Goal: Find specific page/section: Find specific page/section

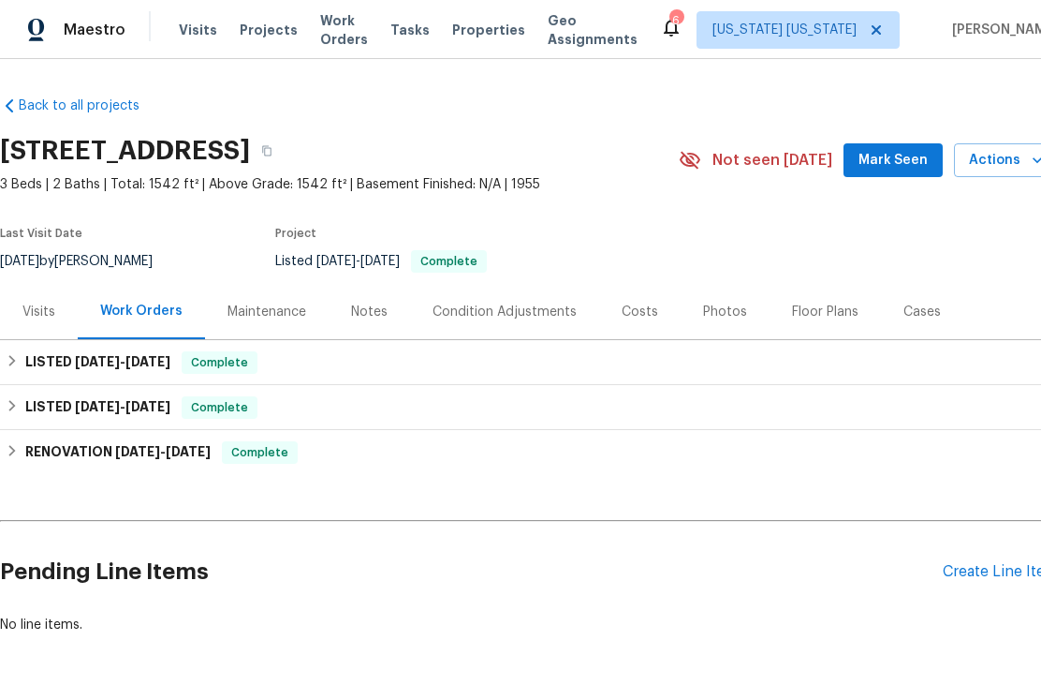
click at [488, 37] on span "Properties" at bounding box center [488, 30] width 73 height 19
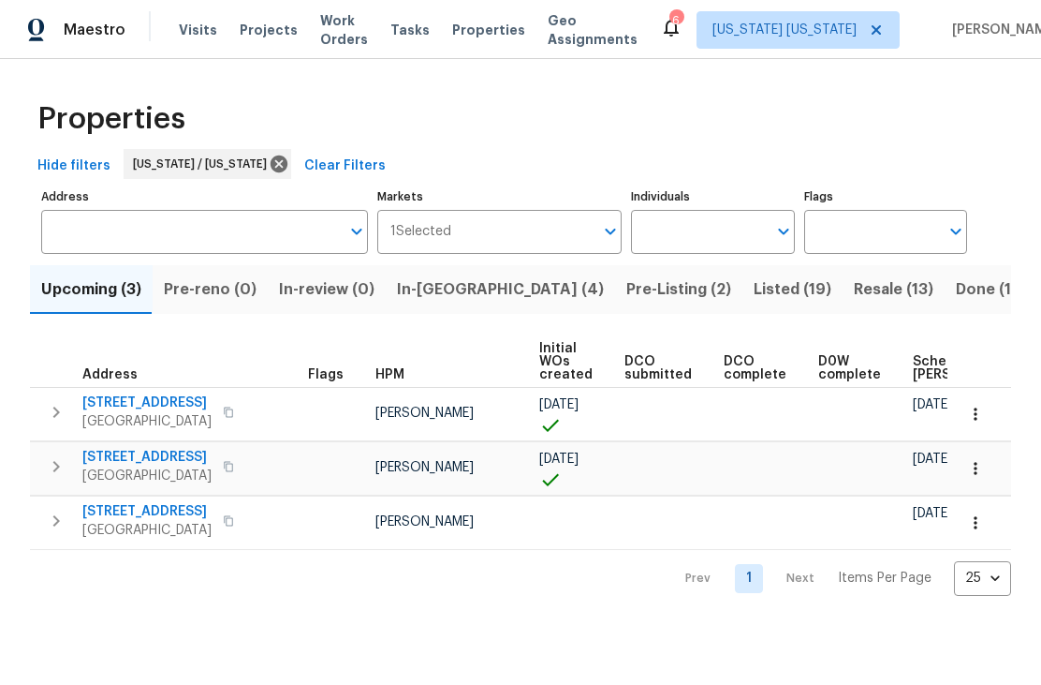
click at [754, 292] on span "Listed (19)" at bounding box center [793, 289] width 78 height 26
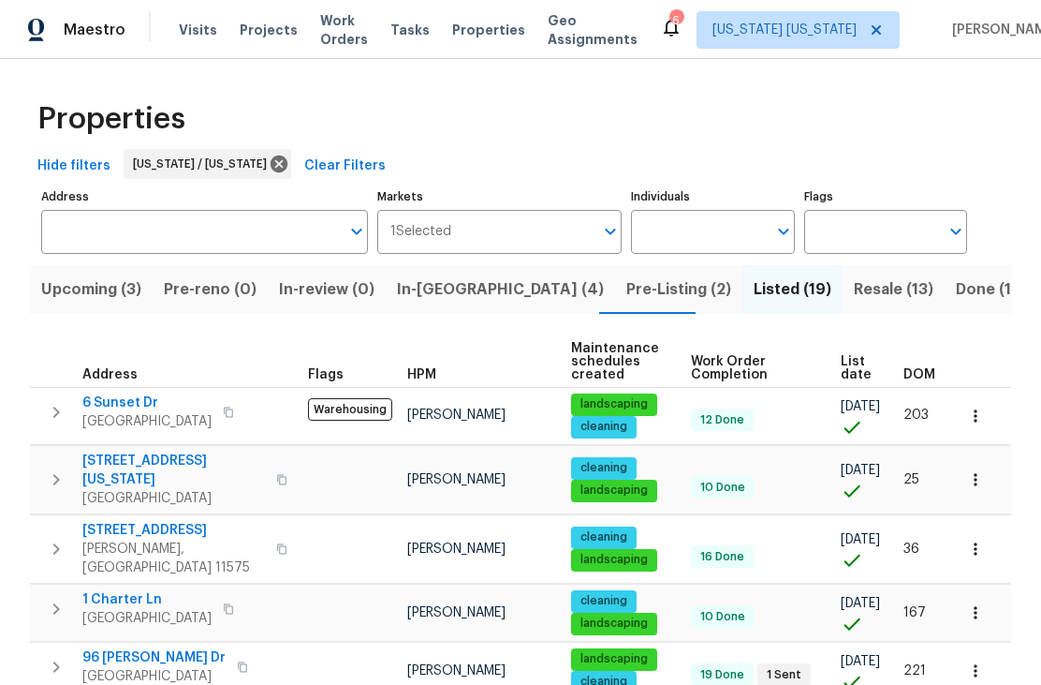
click at [912, 368] on span "DOM" at bounding box center [920, 374] width 32 height 13
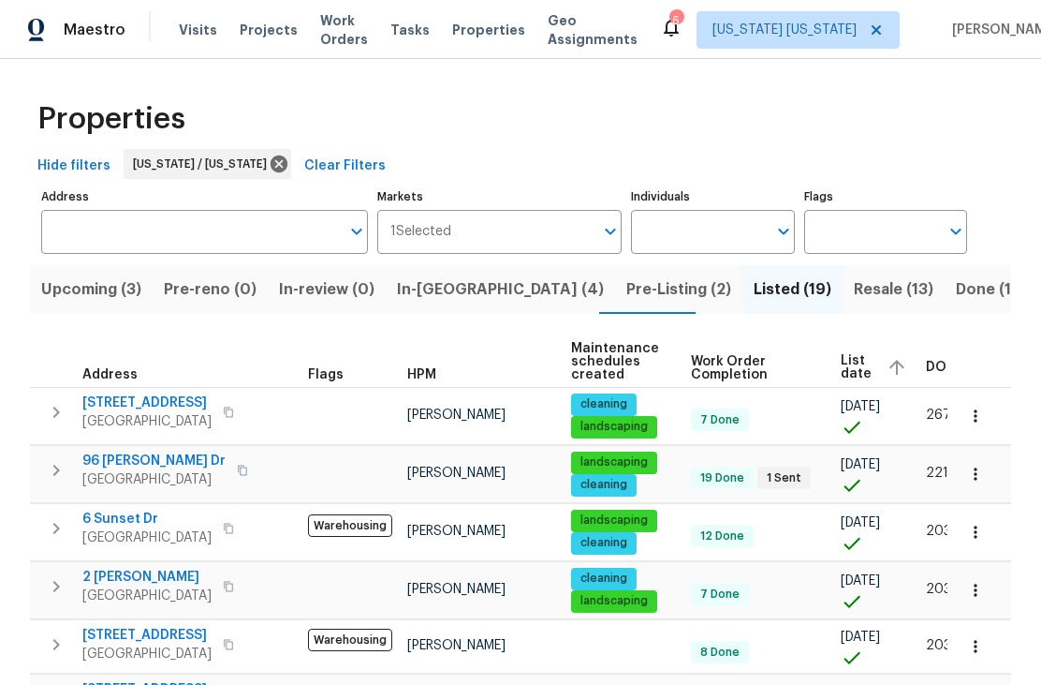
click at [987, 469] on button "button" at bounding box center [975, 473] width 41 height 41
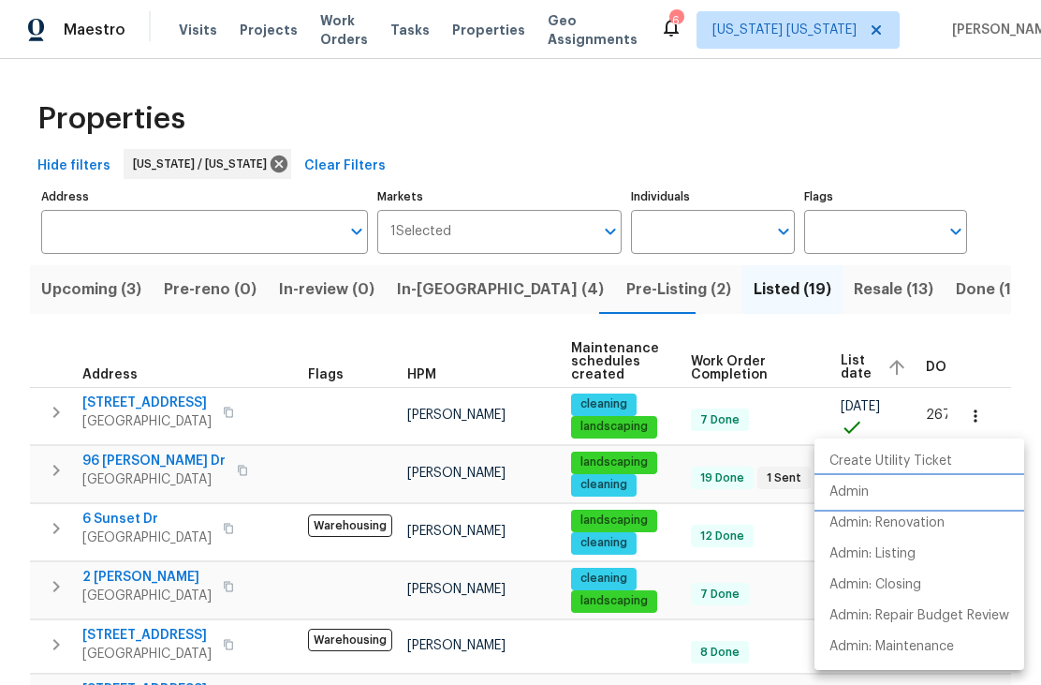
click at [931, 494] on li "Admin" at bounding box center [920, 492] width 210 height 31
click at [129, 539] on div at bounding box center [520, 342] width 1041 height 685
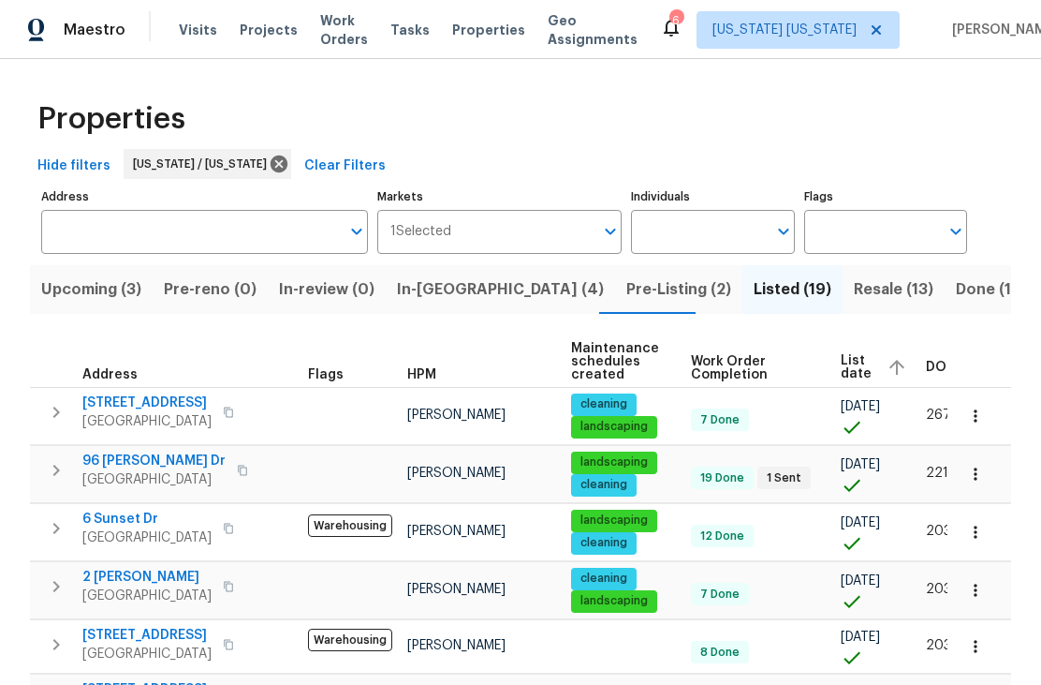
click at [982, 538] on icon "button" at bounding box center [975, 532] width 19 height 19
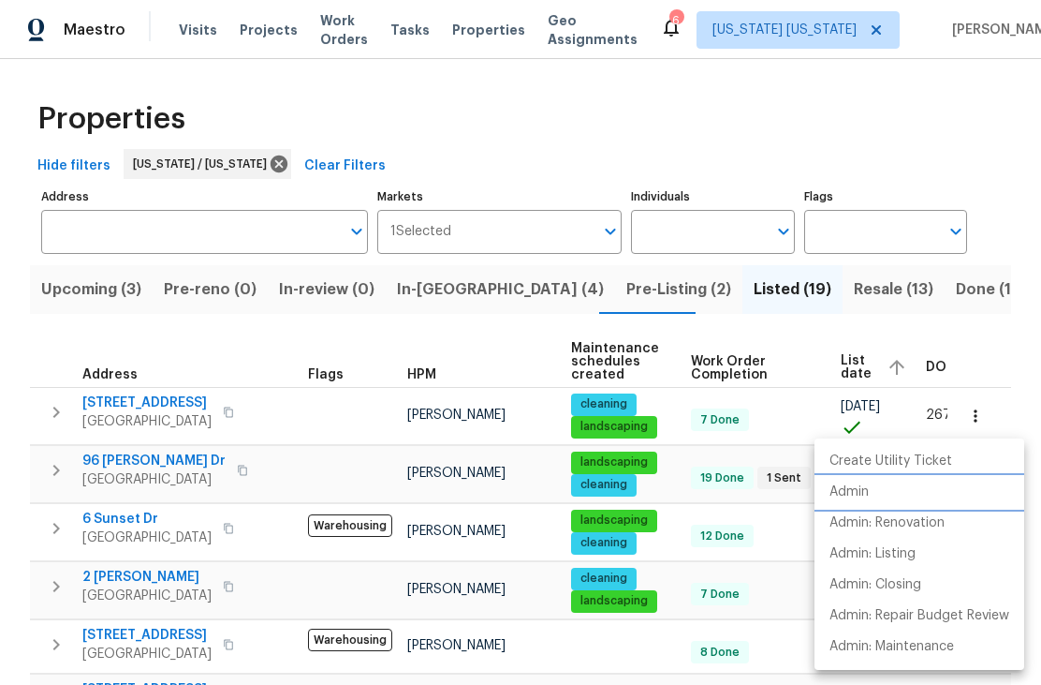
click at [965, 498] on li "Admin" at bounding box center [920, 492] width 210 height 31
click at [107, 597] on div at bounding box center [520, 342] width 1041 height 685
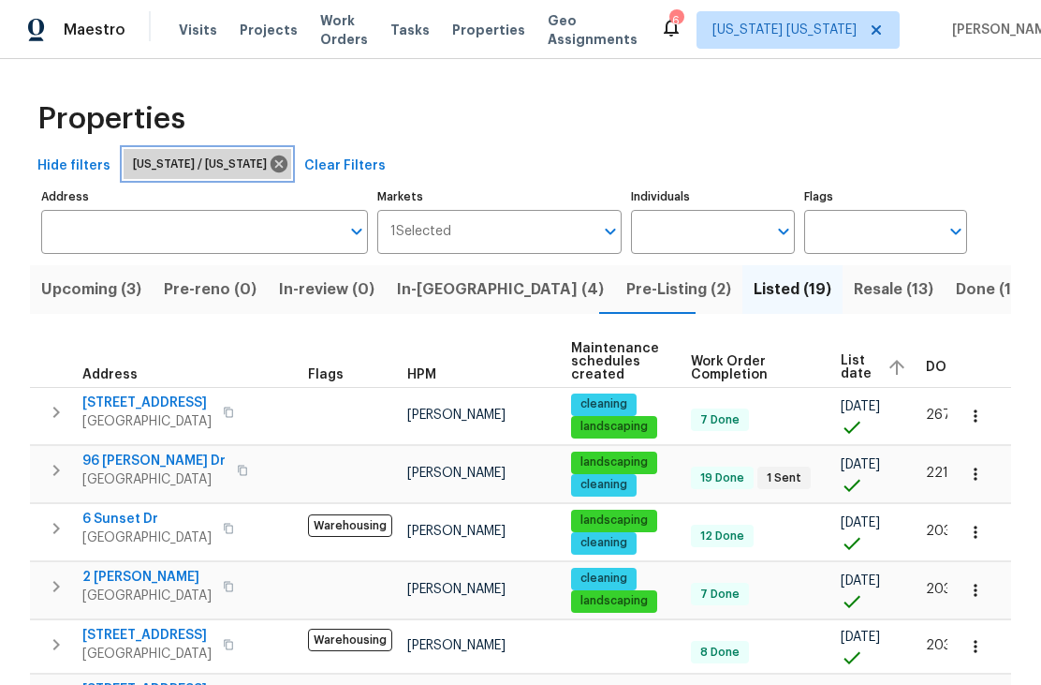
click at [271, 159] on icon at bounding box center [279, 163] width 17 height 17
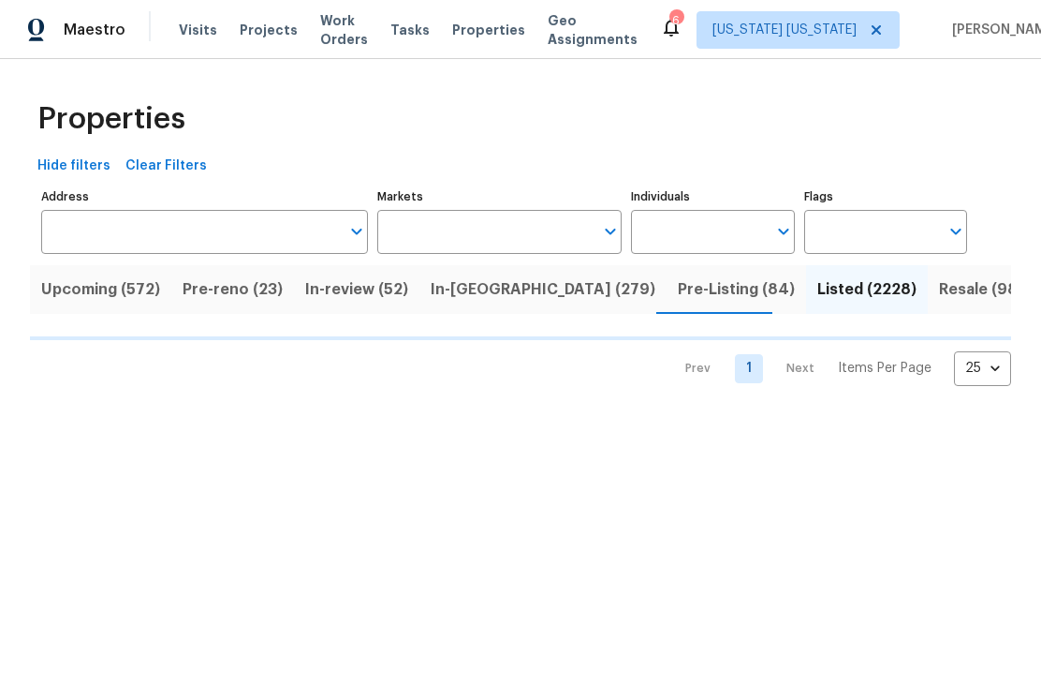
click at [422, 235] on input "Markets" at bounding box center [485, 232] width 217 height 44
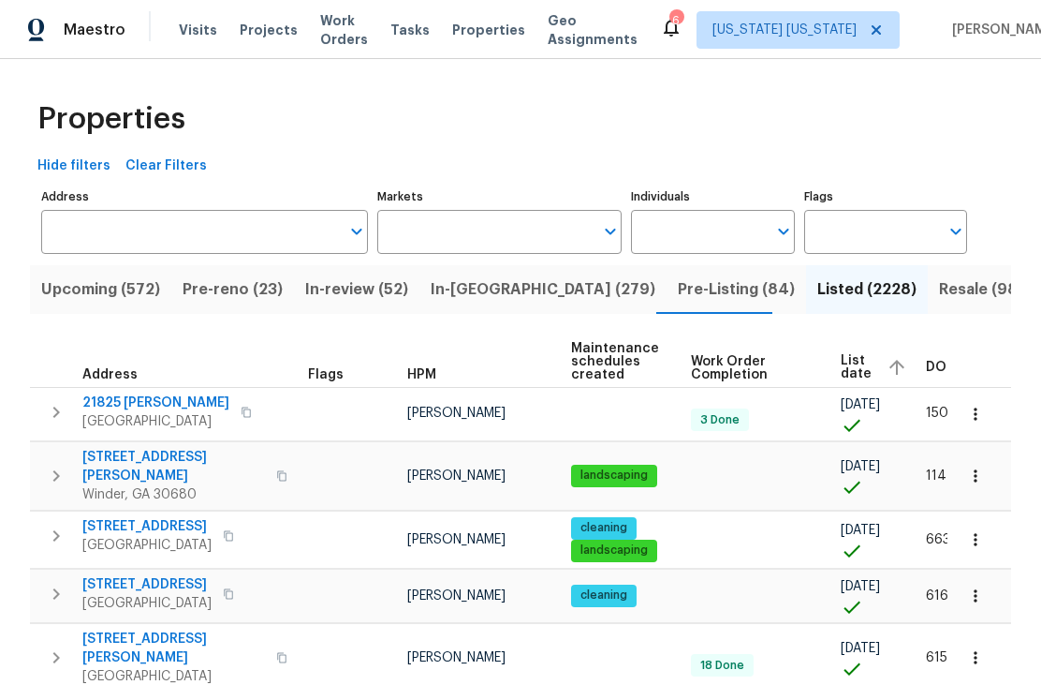
click at [490, 236] on input "Markets" at bounding box center [485, 232] width 217 height 44
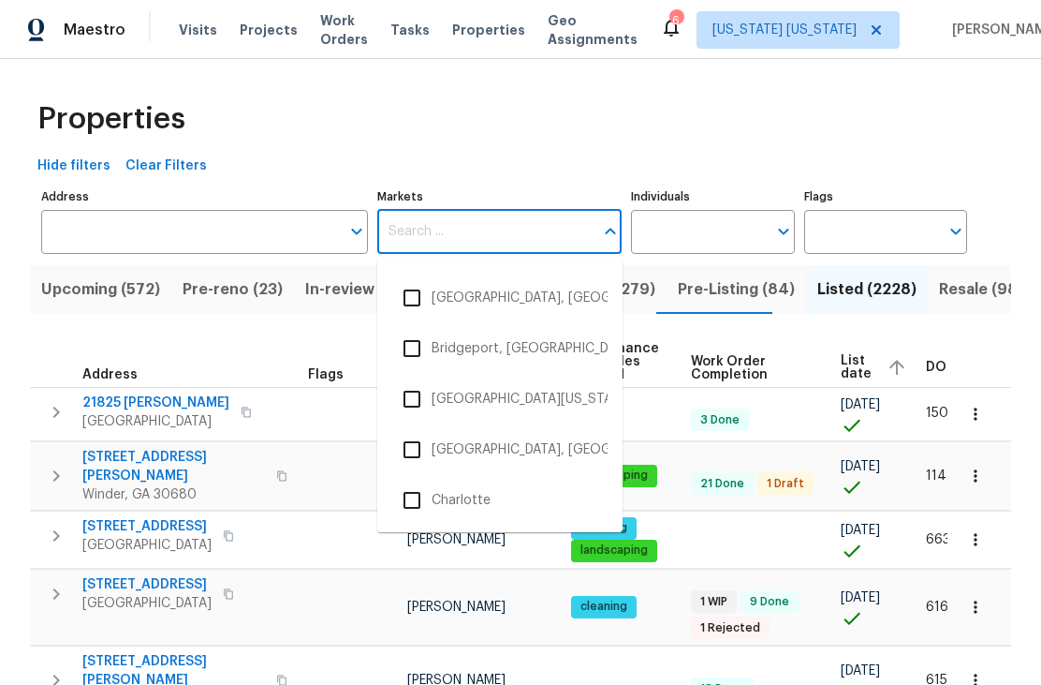
scroll to position [449, 0]
click at [429, 299] on input "checkbox" at bounding box center [411, 296] width 39 height 39
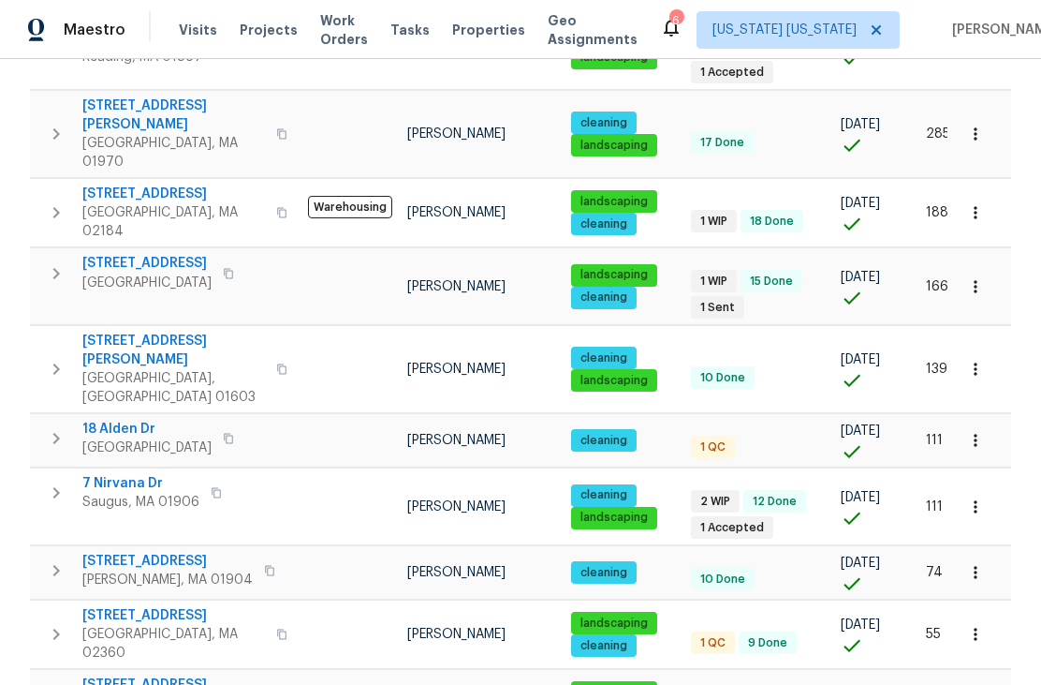
scroll to position [395, 0]
